Goal: Check status: Check status

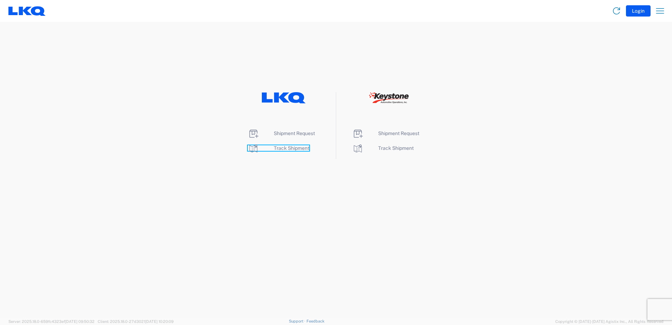
click at [252, 149] on icon at bounding box center [254, 148] width 8 height 8
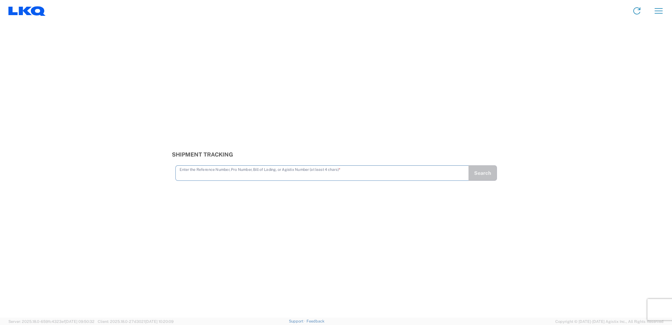
click at [196, 174] on input "text" at bounding box center [322, 172] width 285 height 12
type input "56645956"
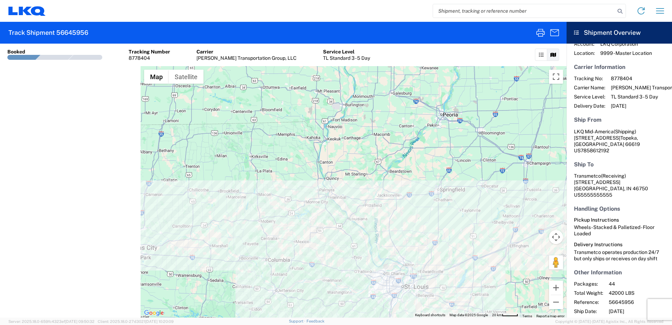
scroll to position [43, 0]
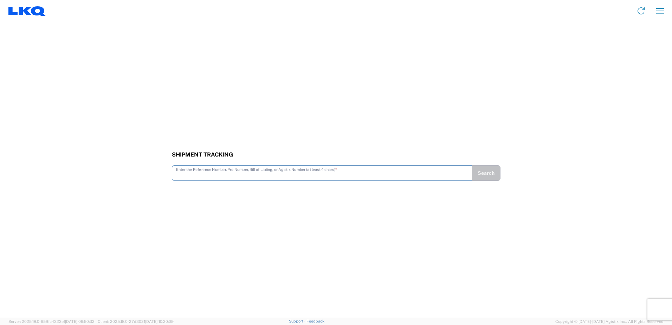
click at [186, 182] on div "Shipment Tracking Enter the Reference Number, Pro Number, Bill of Lading, or Ag…" at bounding box center [336, 170] width 672 height 296
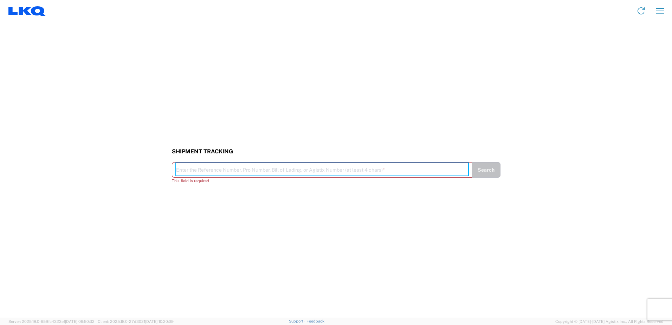
click at [184, 174] on input "text" at bounding box center [322, 169] width 292 height 12
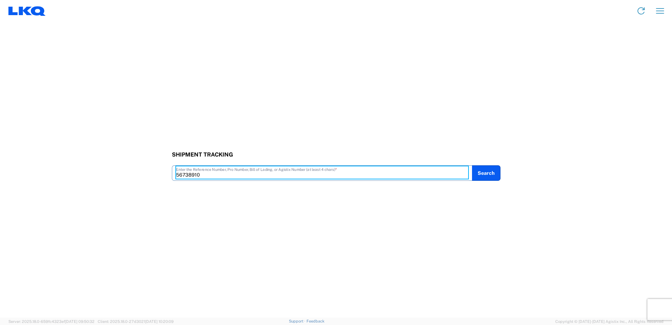
type input "56738910"
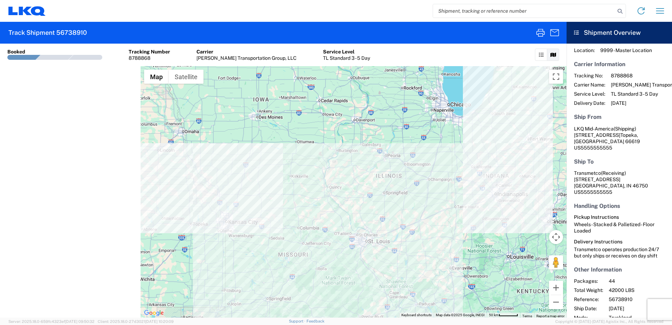
scroll to position [8, 0]
